Goal: Navigation & Orientation: Find specific page/section

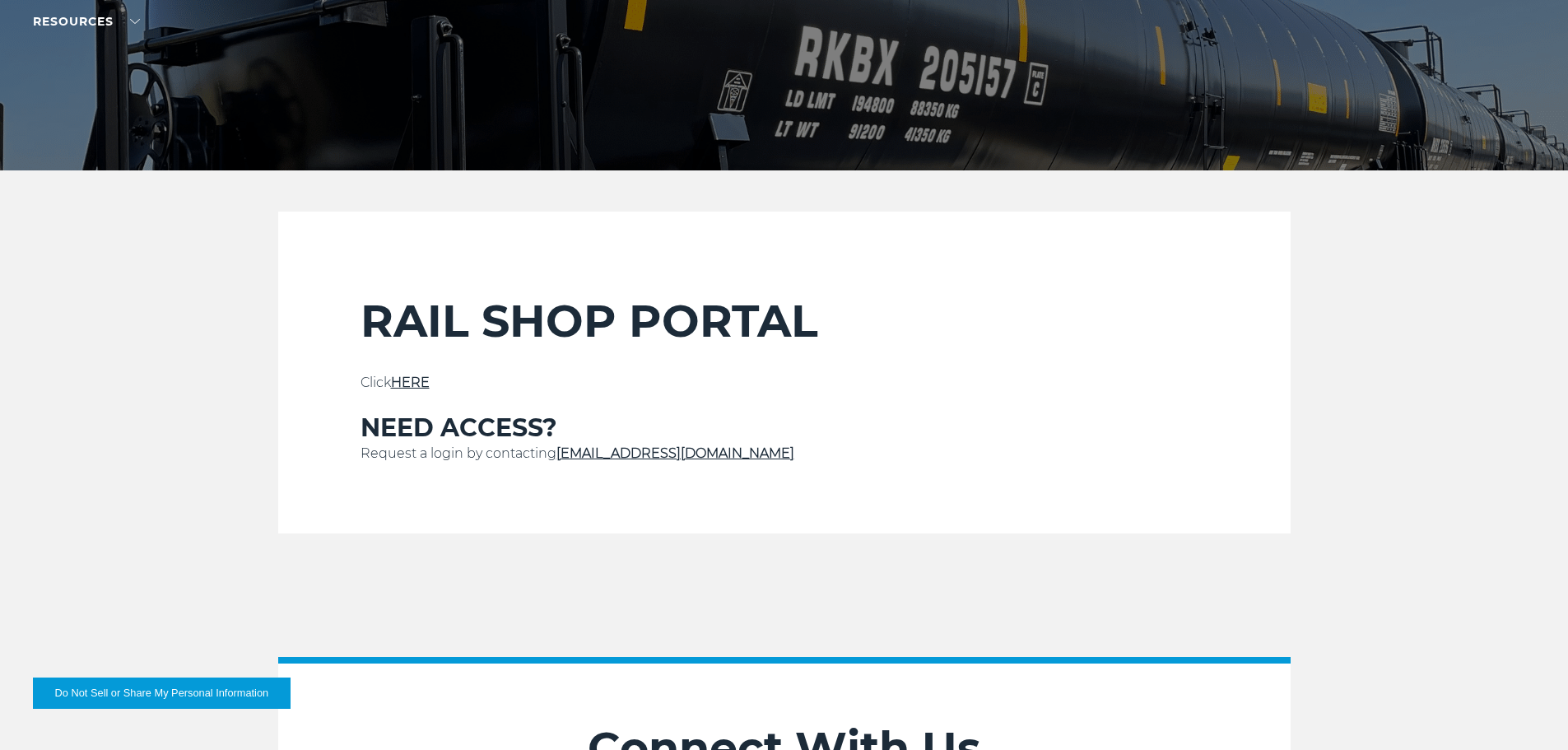
scroll to position [411, 0]
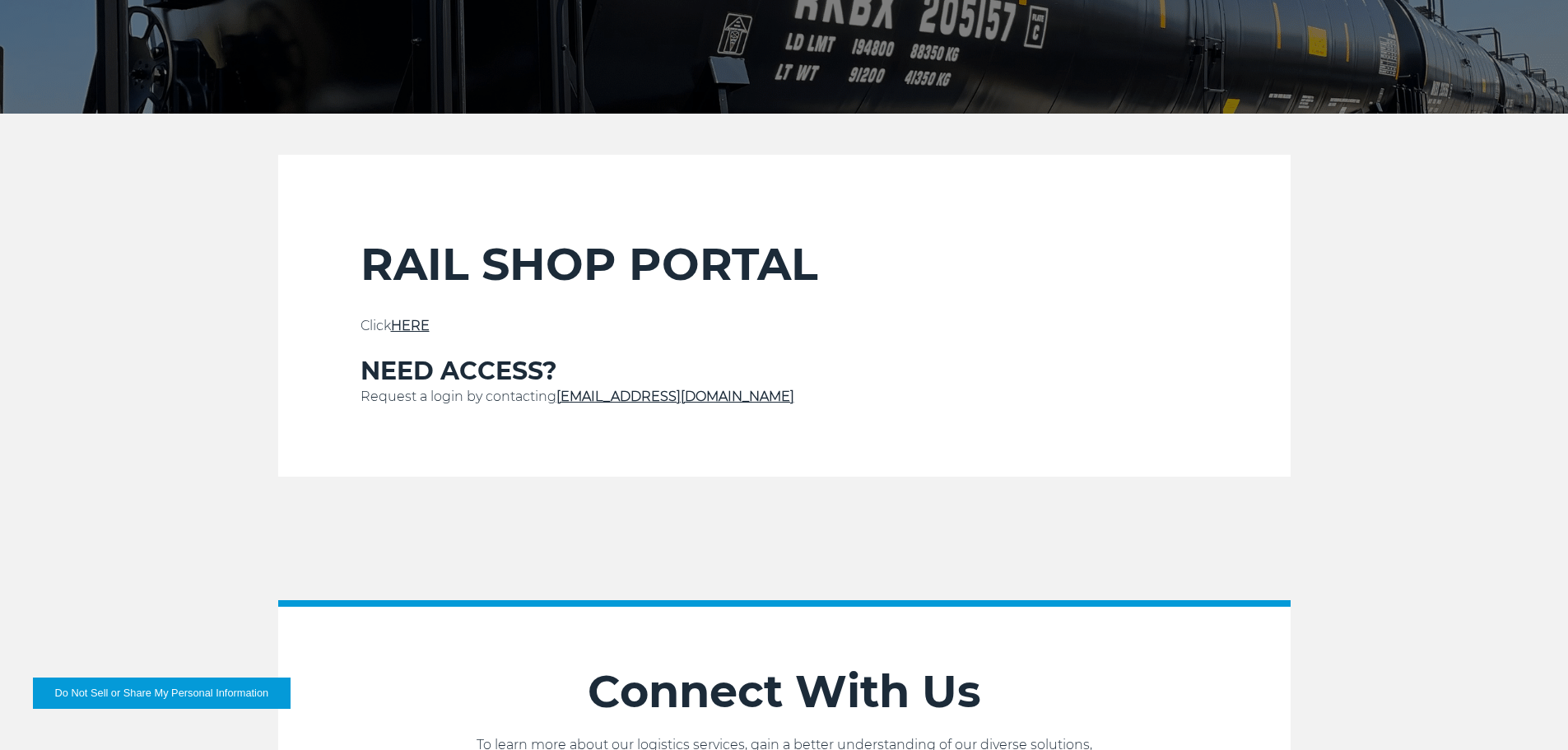
click at [419, 326] on link "HERE" at bounding box center [409, 326] width 38 height 16
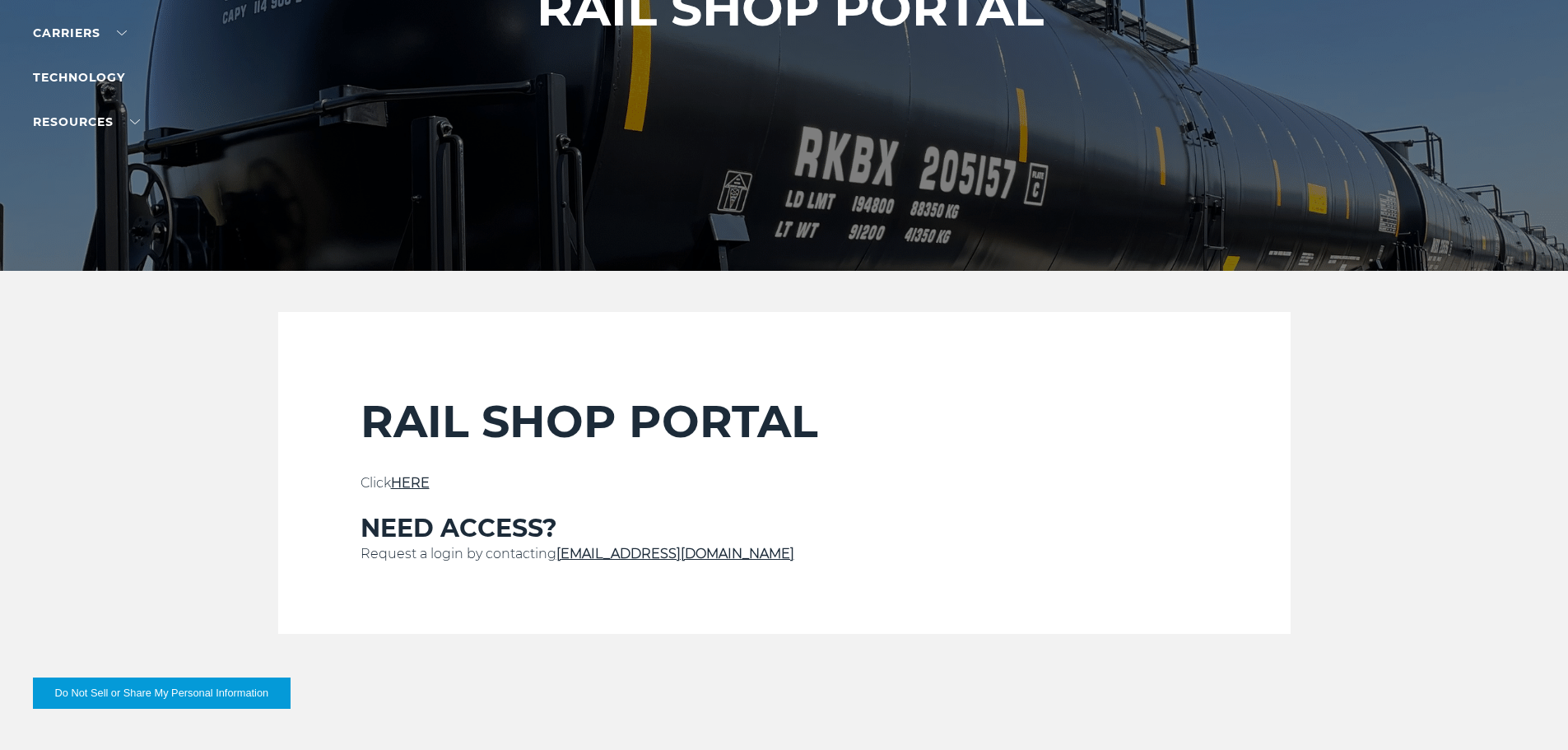
scroll to position [247, 0]
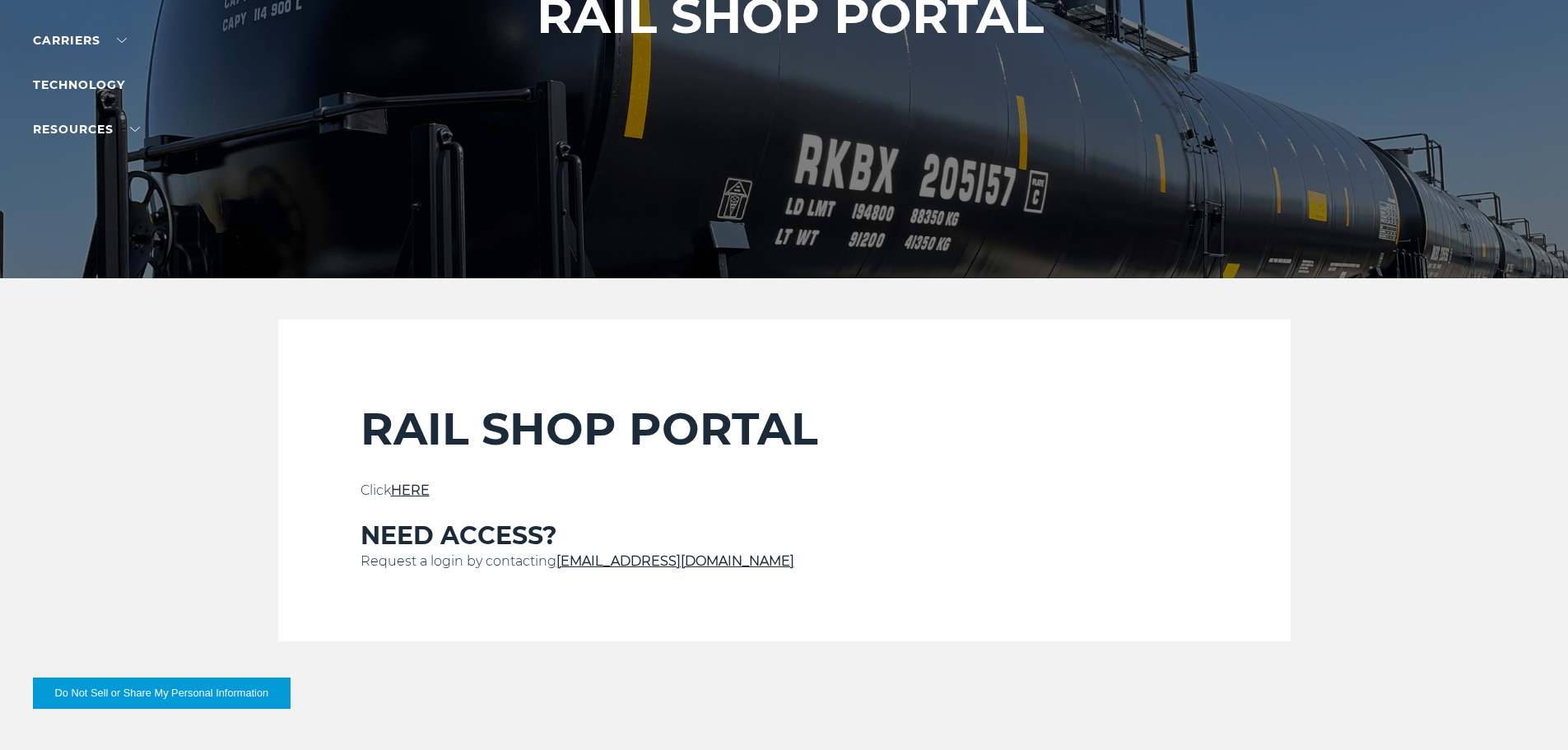
click at [645, 557] on link "Service@kbx.global" at bounding box center [674, 561] width 238 height 16
click at [335, 538] on section "RAIL SHOP PORTAL Click HERE NEED ACCESS? Request a login by contacting Service@…" at bounding box center [784, 479] width 1012 height 322
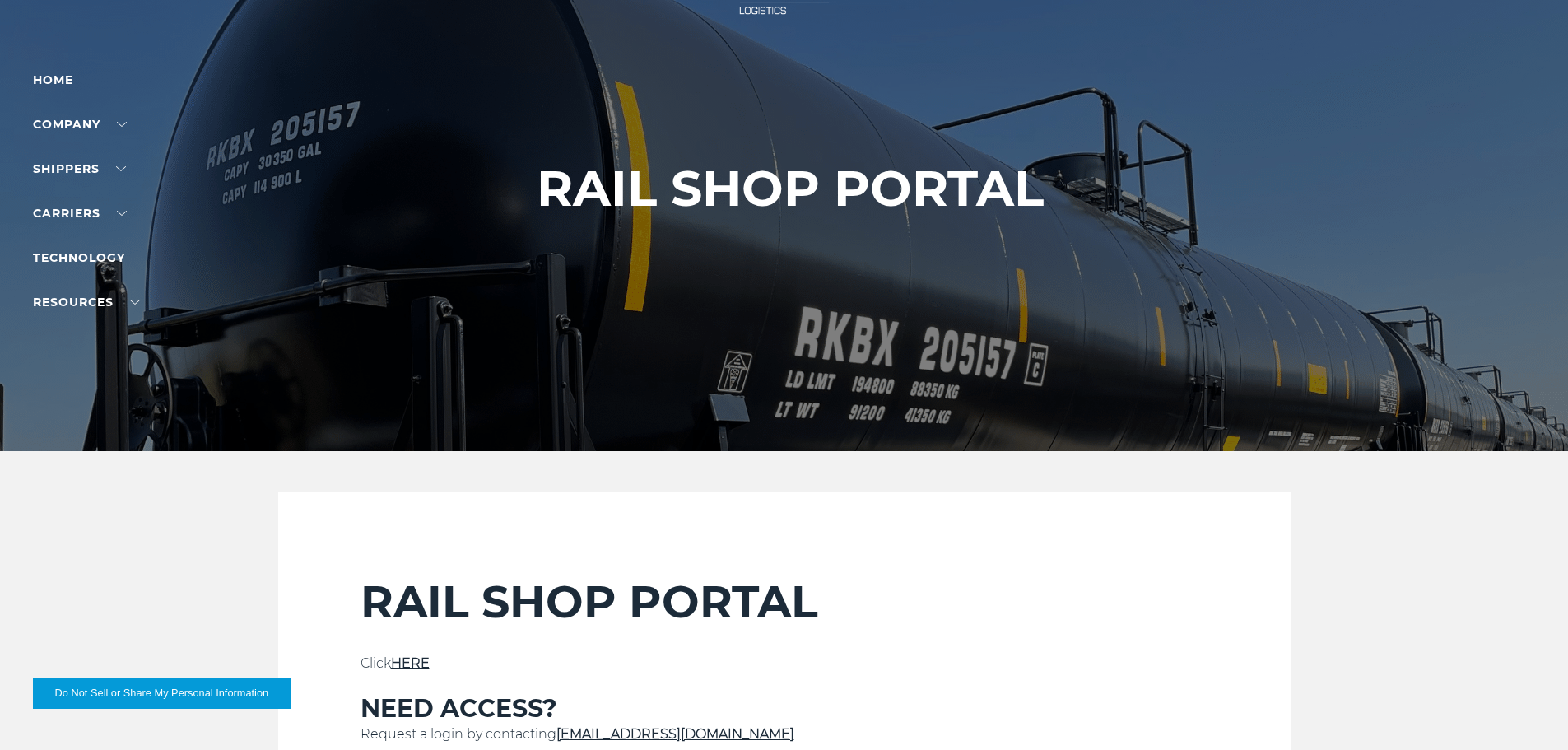
scroll to position [0, 0]
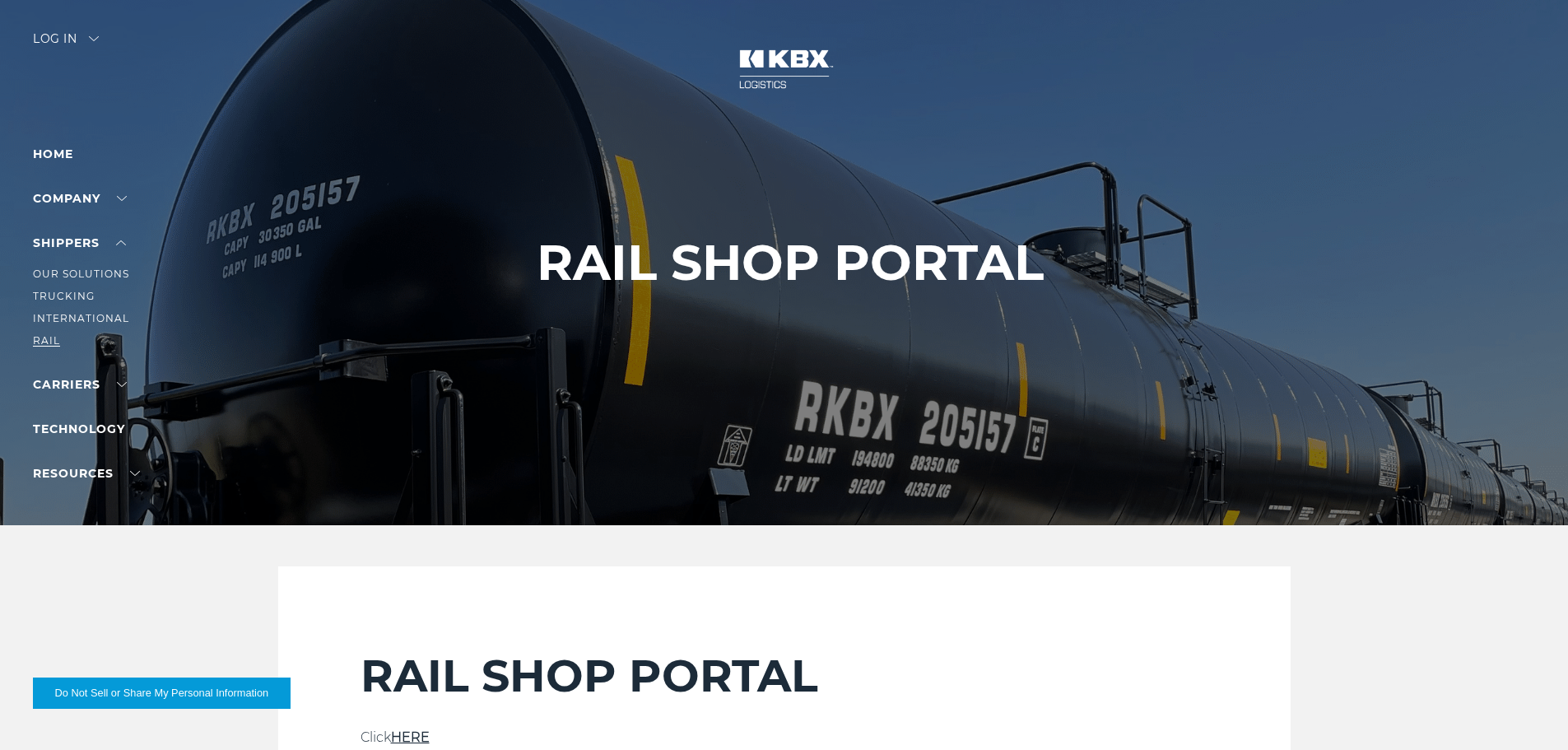
click at [43, 339] on link "RAIL" at bounding box center [46, 340] width 27 height 12
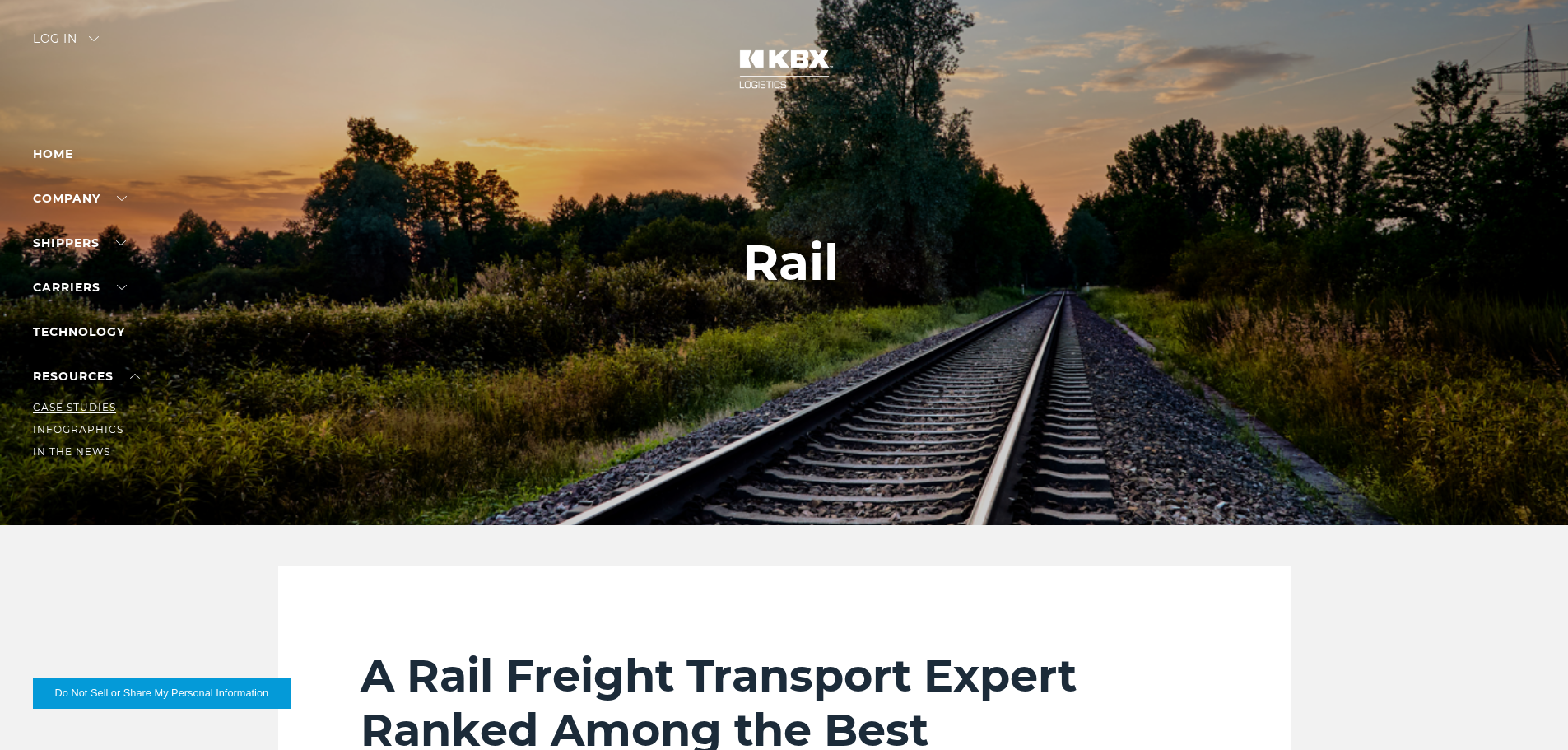
click at [85, 406] on link "Case Studies" at bounding box center [74, 407] width 83 height 12
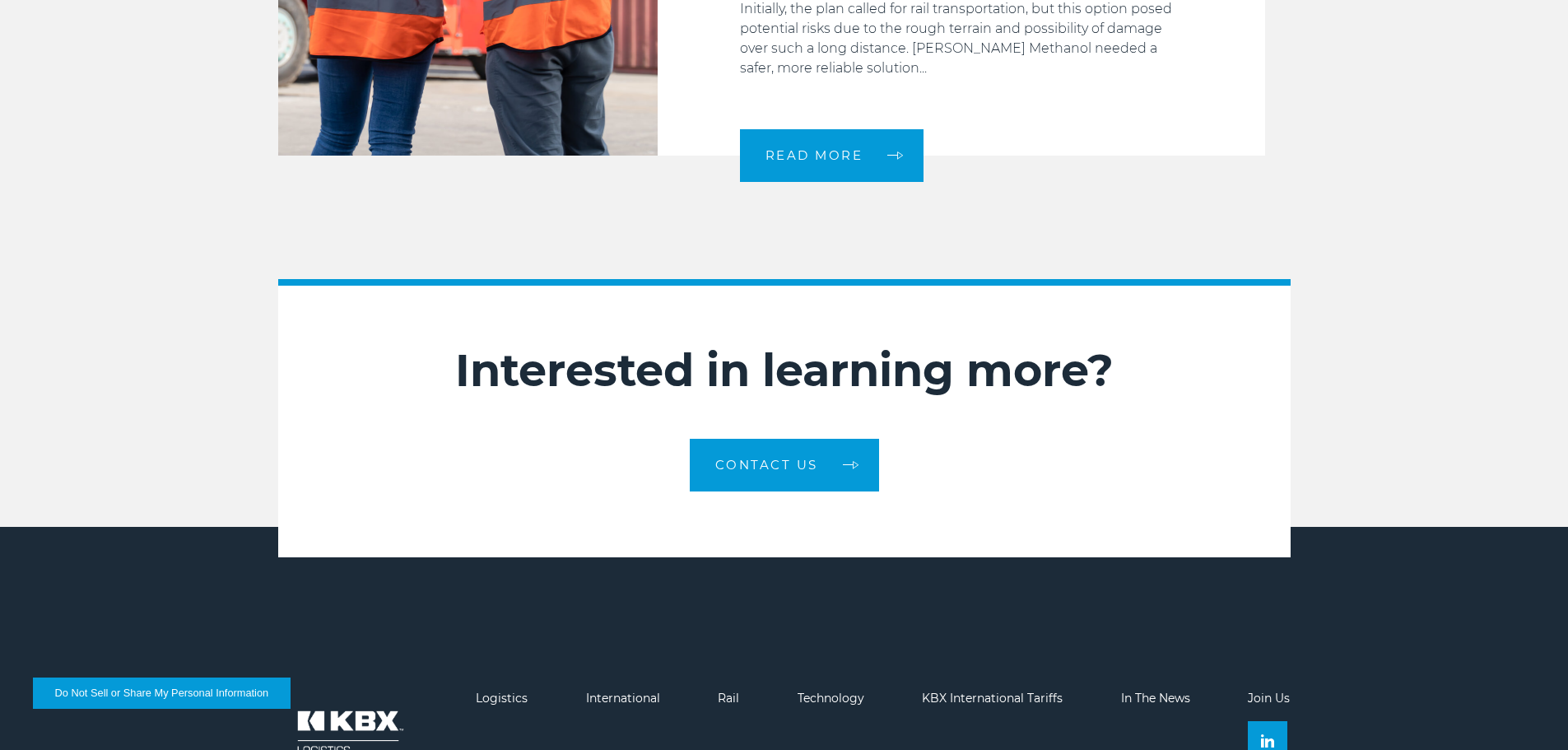
scroll to position [2765, 0]
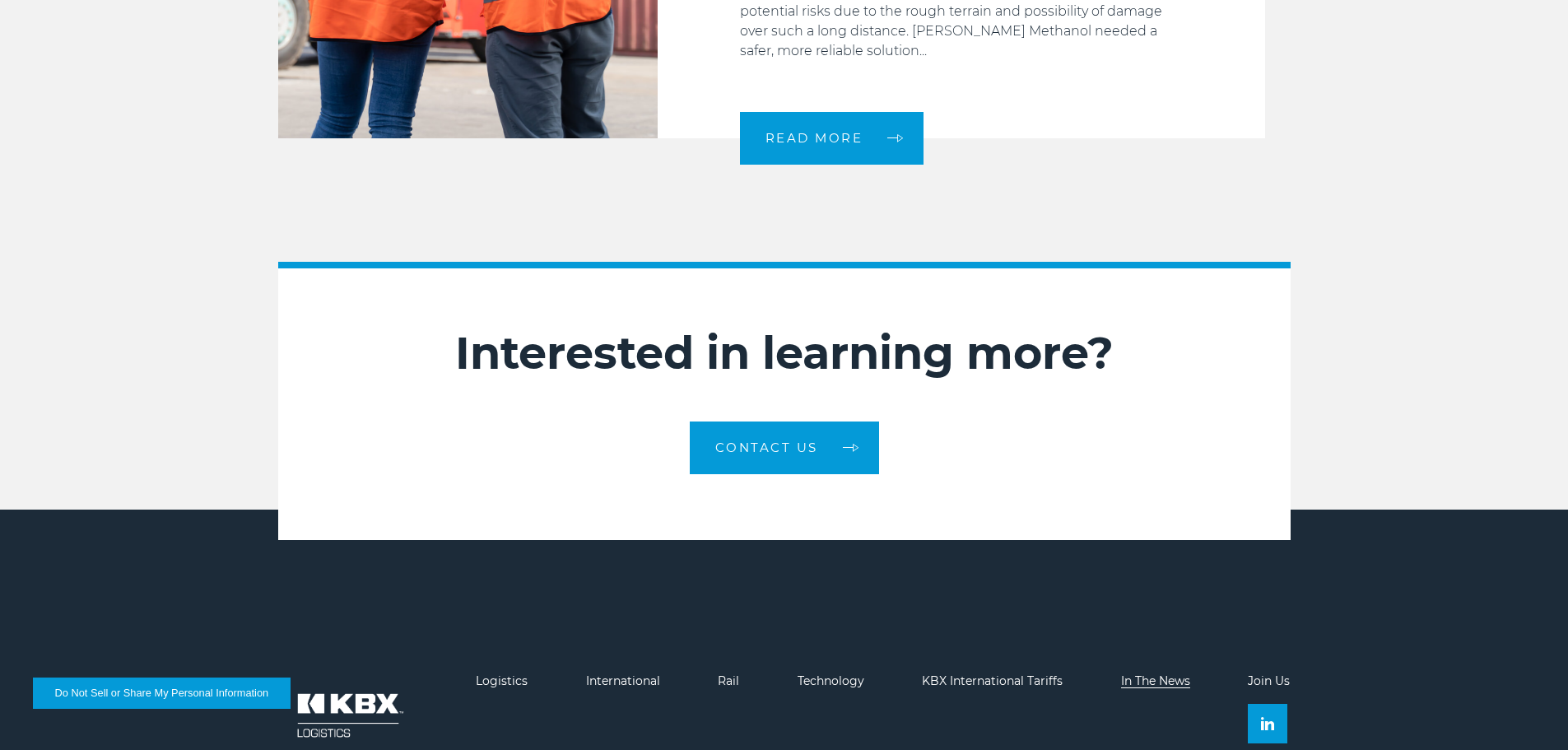
click at [1149, 674] on link "In The News" at bounding box center [1156, 681] width 69 height 15
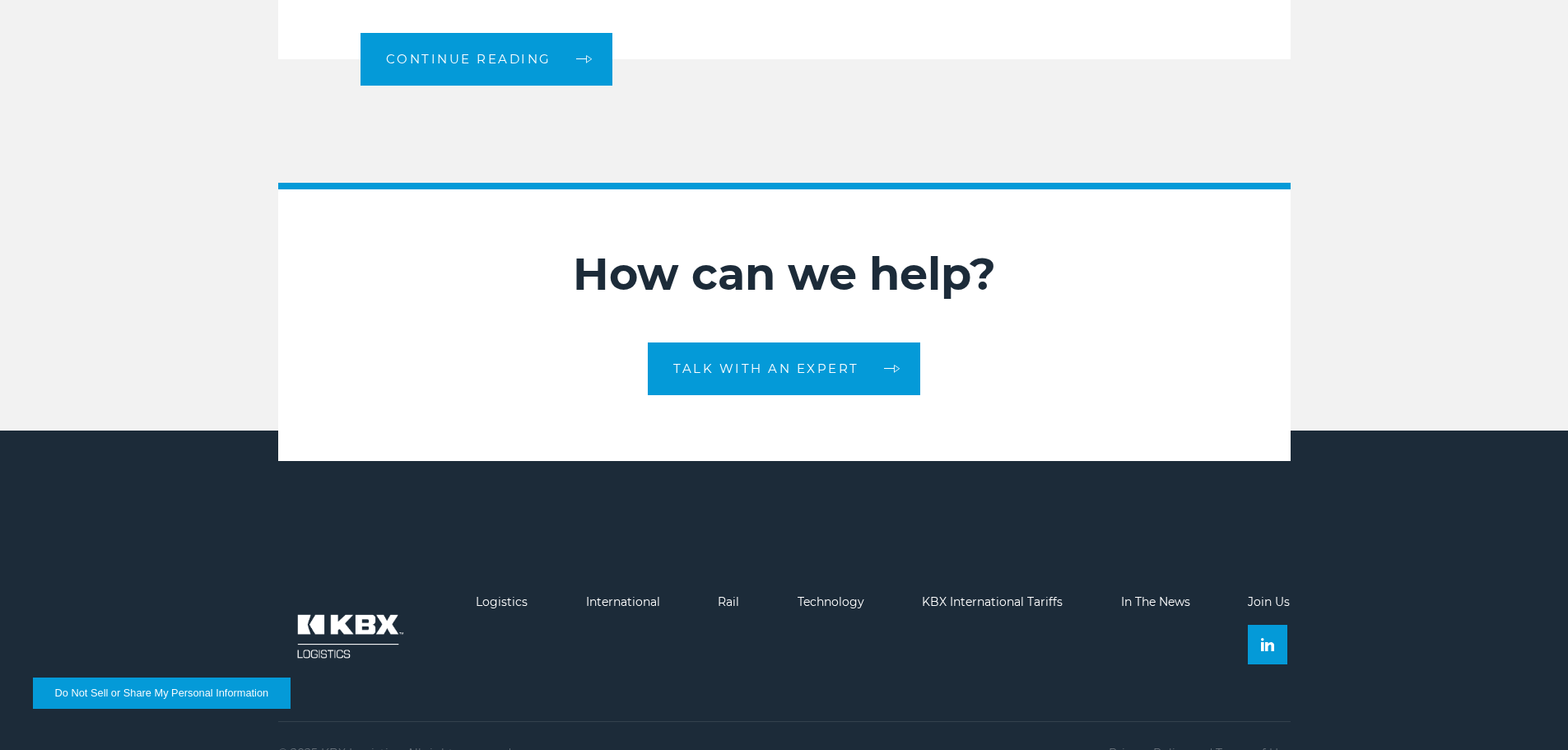
scroll to position [2184, 0]
